Goal: Task Accomplishment & Management: Manage account settings

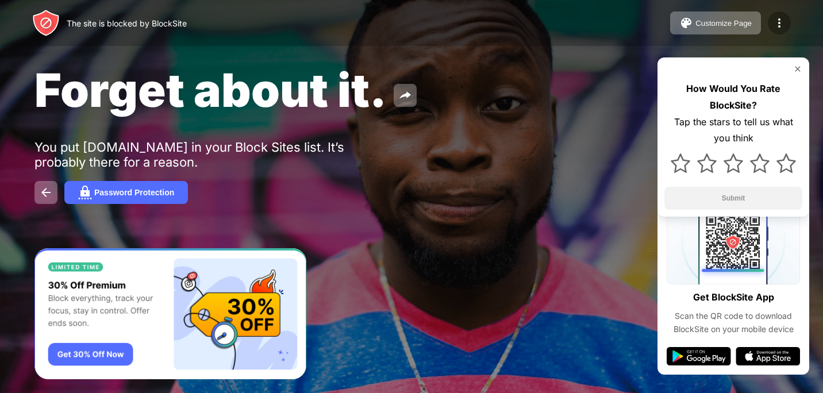
click at [771, 23] on div at bounding box center [778, 22] width 23 height 23
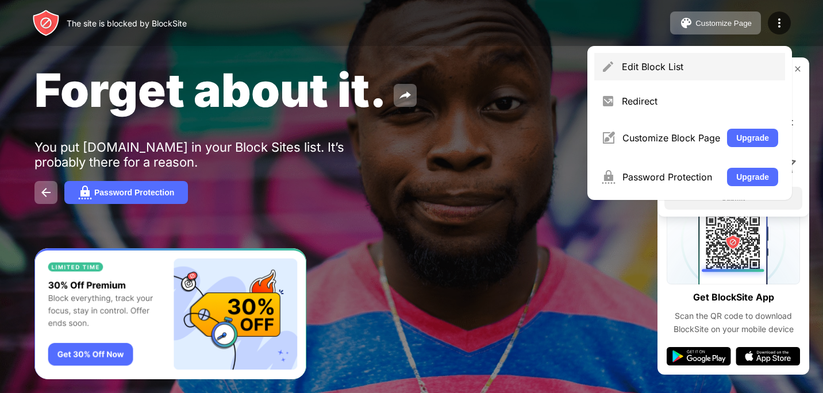
click at [690, 61] on div "Edit Block List" at bounding box center [700, 66] width 156 height 11
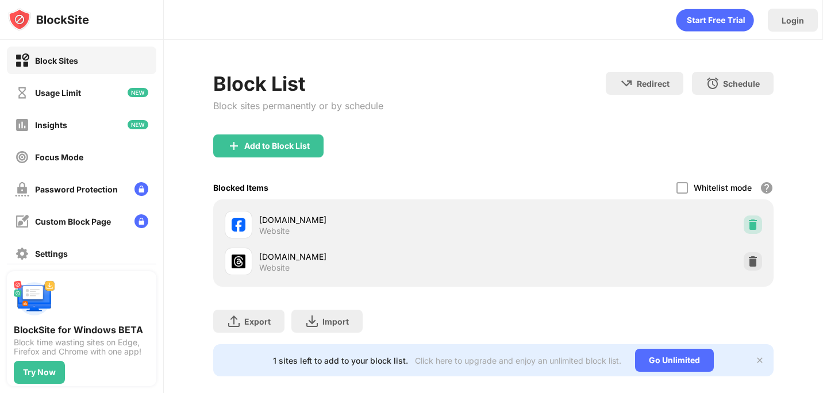
click at [747, 219] on img at bounding box center [752, 224] width 11 height 11
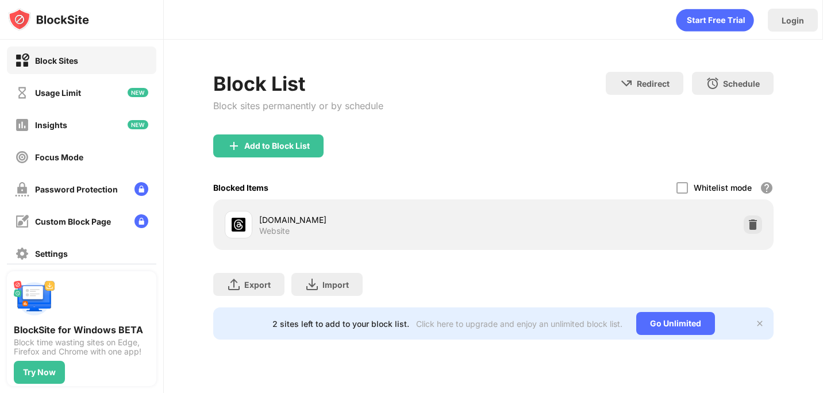
click at [706, 19] on icon "Start Free Trial" at bounding box center [704, 21] width 3 height 6
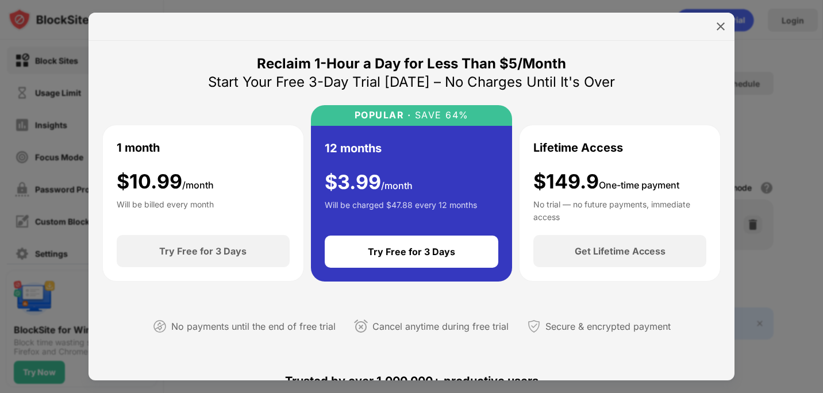
drag, startPoint x: 36, startPoint y: 88, endPoint x: 222, endPoint y: 65, distance: 187.0
click at [44, 88] on div at bounding box center [411, 196] width 823 height 393
